Goal: Transaction & Acquisition: Purchase product/service

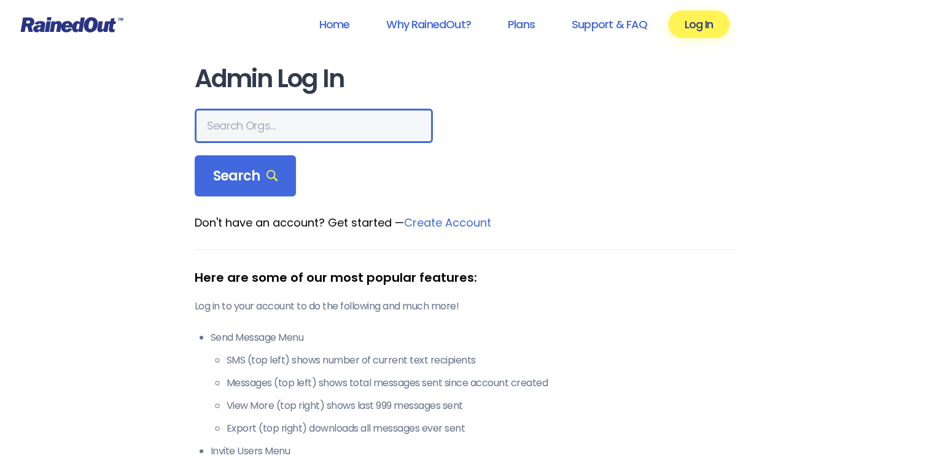
click at [303, 119] on input "text" at bounding box center [314, 126] width 238 height 34
type input "North Newark Little league"
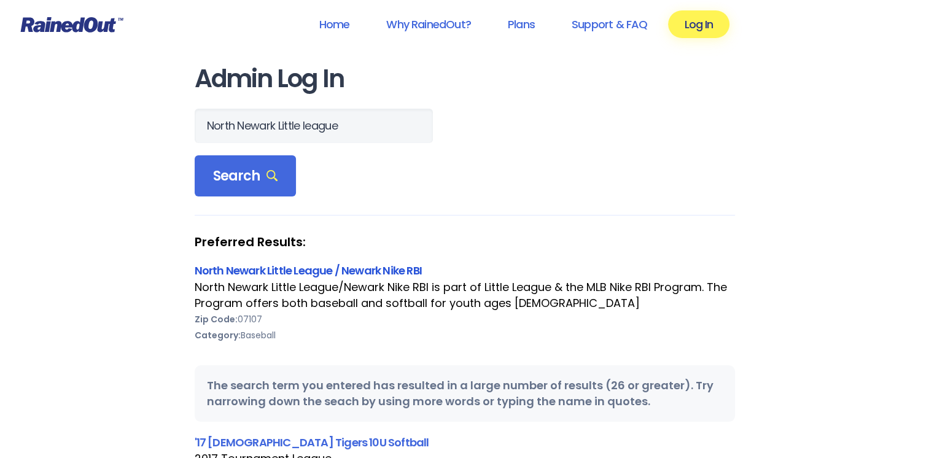
click at [326, 277] on link "North Newark Little League / Newark Nike RBI" at bounding box center [308, 270] width 227 height 15
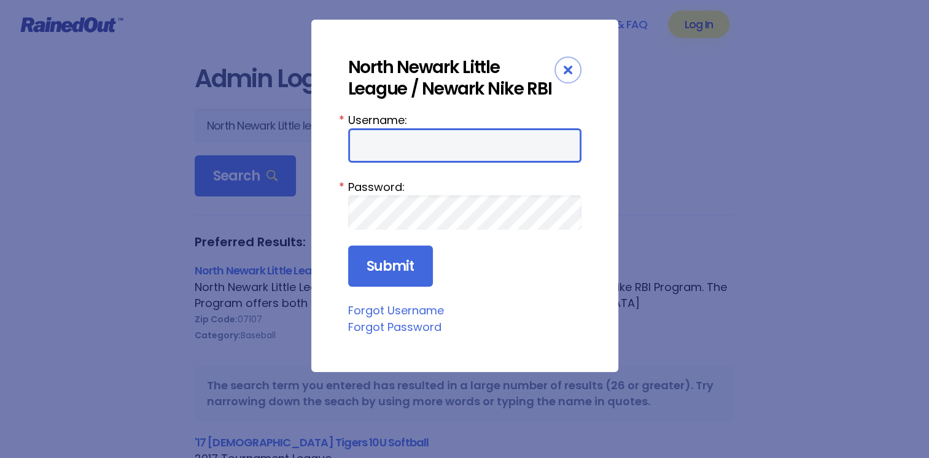
type input "nnllrainedout1955"
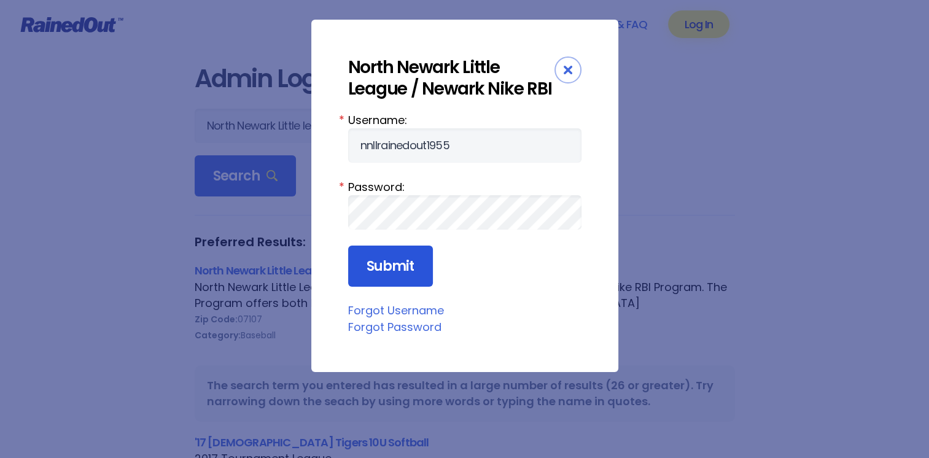
click at [378, 257] on input "Submit" at bounding box center [390, 267] width 85 height 42
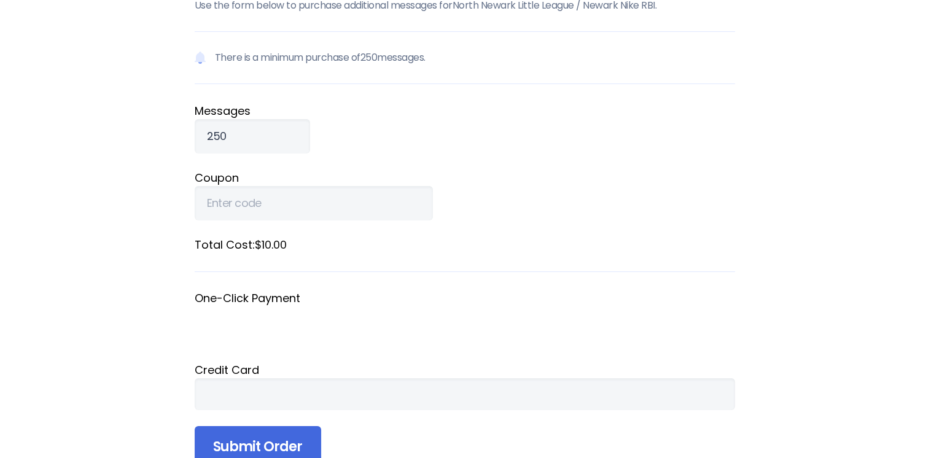
scroll to position [123, 0]
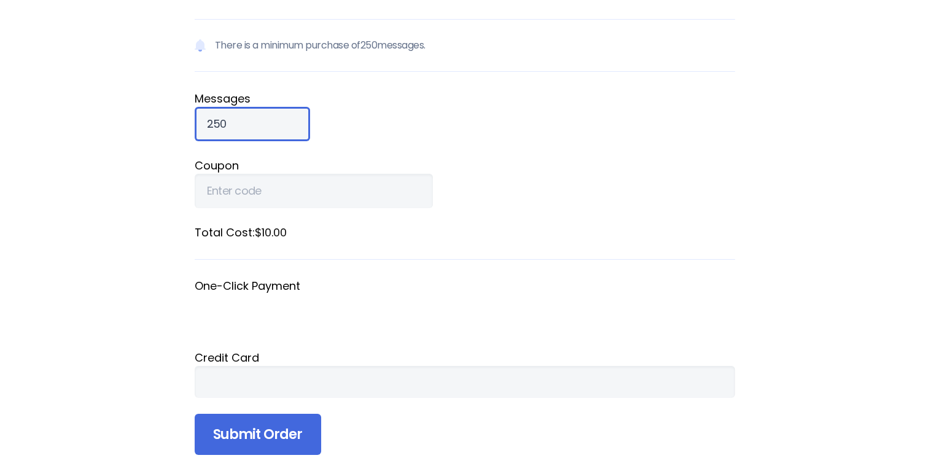
click at [236, 125] on input "250" at bounding box center [252, 124] width 115 height 34
click at [272, 120] on input "311" at bounding box center [252, 124] width 115 height 34
type input "3"
type input "5"
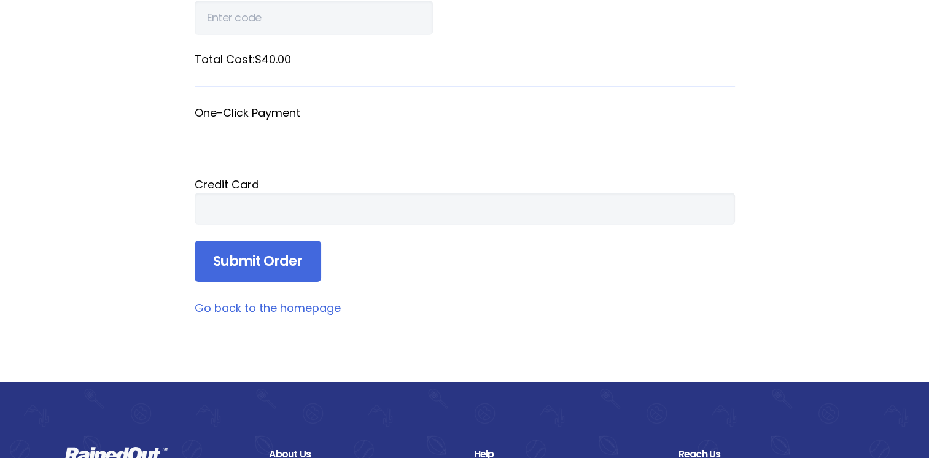
scroll to position [307, 0]
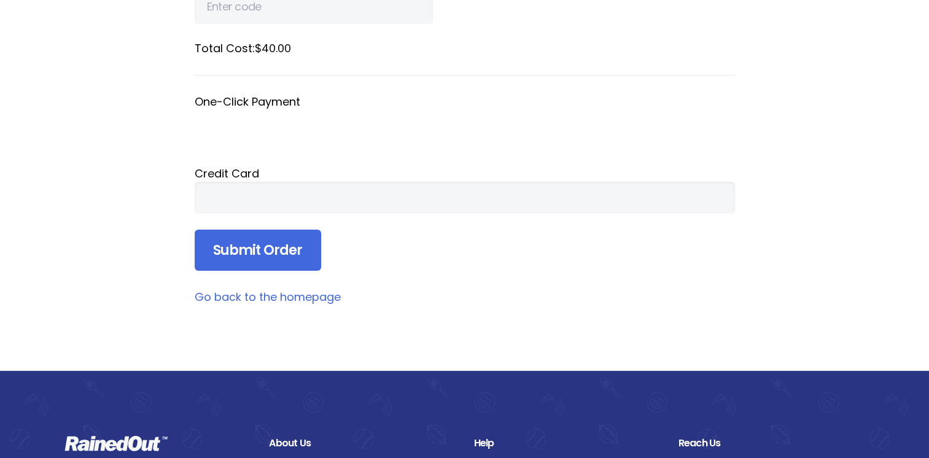
type input "1000"
click at [289, 207] on div at bounding box center [465, 198] width 540 height 32
